Goal: Information Seeking & Learning: Learn about a topic

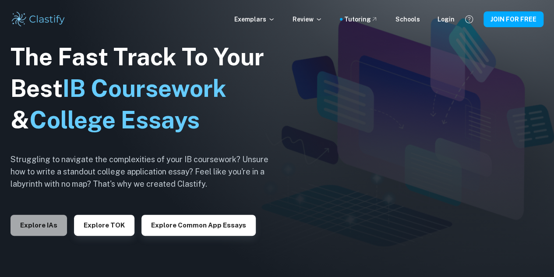
click at [16, 217] on button "Explore IAs" at bounding box center [39, 225] width 56 height 21
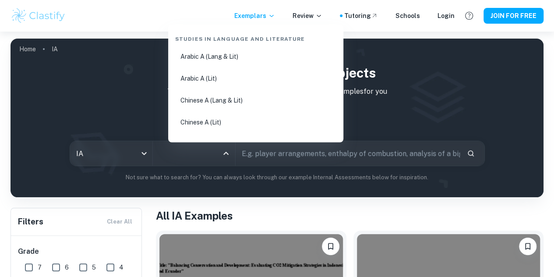
click at [192, 152] on input "All Subjects" at bounding box center [187, 153] width 61 height 17
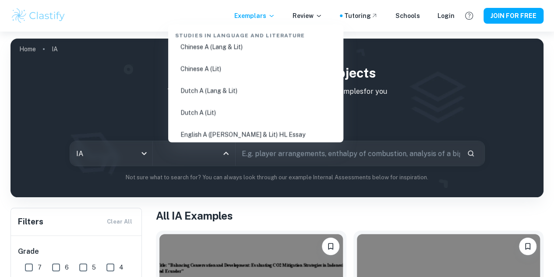
click at [225, 135] on li "English A ([PERSON_NAME] & Lit) HL Essay" at bounding box center [256, 134] width 168 height 20
type input "English A ([PERSON_NAME] & Lit) HL Essay"
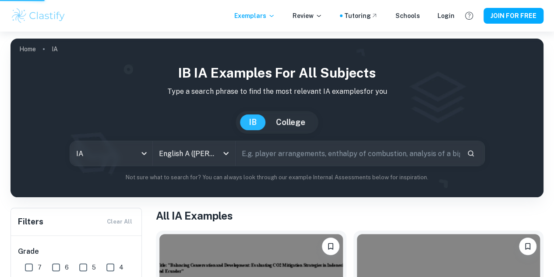
click at [218, 151] on input "English A ([PERSON_NAME] & Lit) HL Essay" at bounding box center [187, 153] width 61 height 17
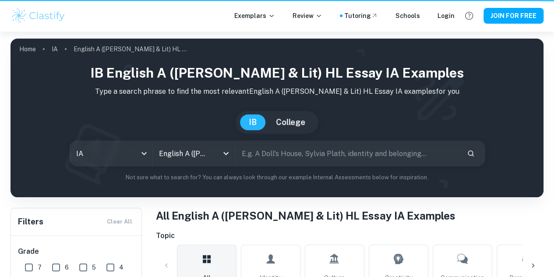
click at [229, 128] on div "[GEOGRAPHIC_DATA]" at bounding box center [277, 122] width 519 height 23
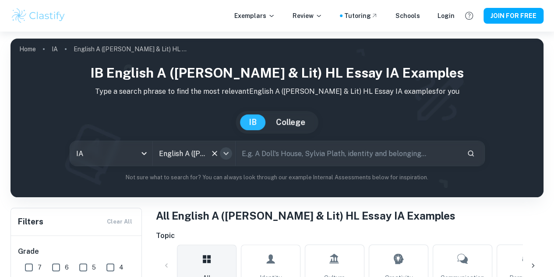
click at [231, 157] on icon "Open" at bounding box center [226, 153] width 11 height 11
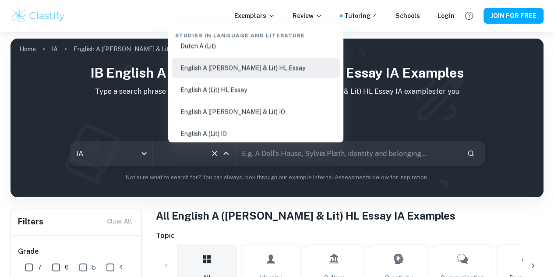
scroll to position [120, 0]
click at [257, 109] on li "English A ([PERSON_NAME] & Lit) IO" at bounding box center [256, 112] width 168 height 20
type input "English A ([PERSON_NAME] & Lit) IO"
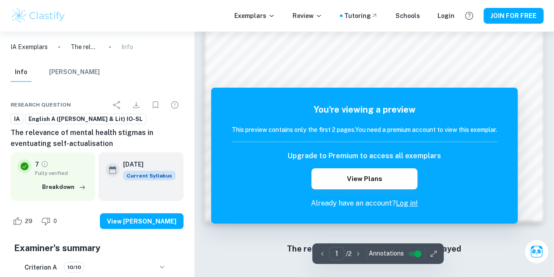
scroll to position [698, 0]
